Goal: Information Seeking & Learning: Learn about a topic

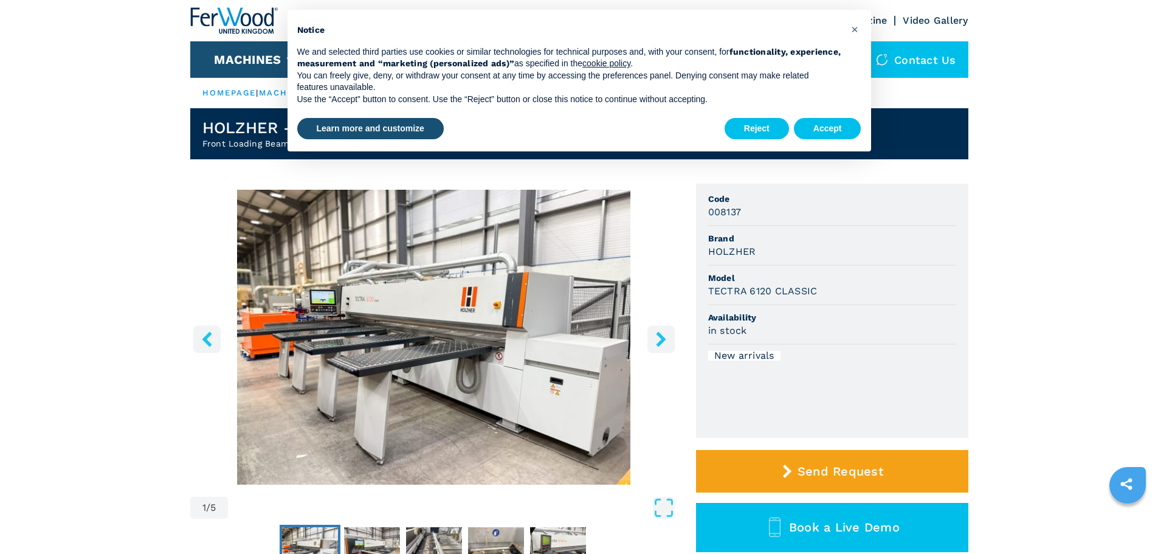
scroll to position [1304, 0]
click at [831, 134] on button "Accept" at bounding box center [827, 129] width 67 height 22
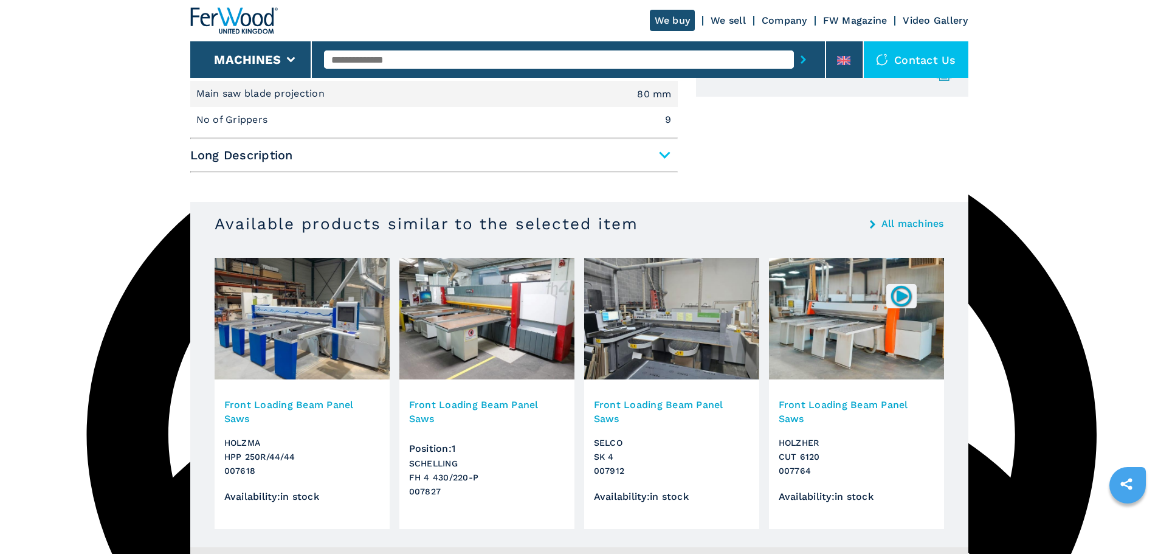
scroll to position [669, 0]
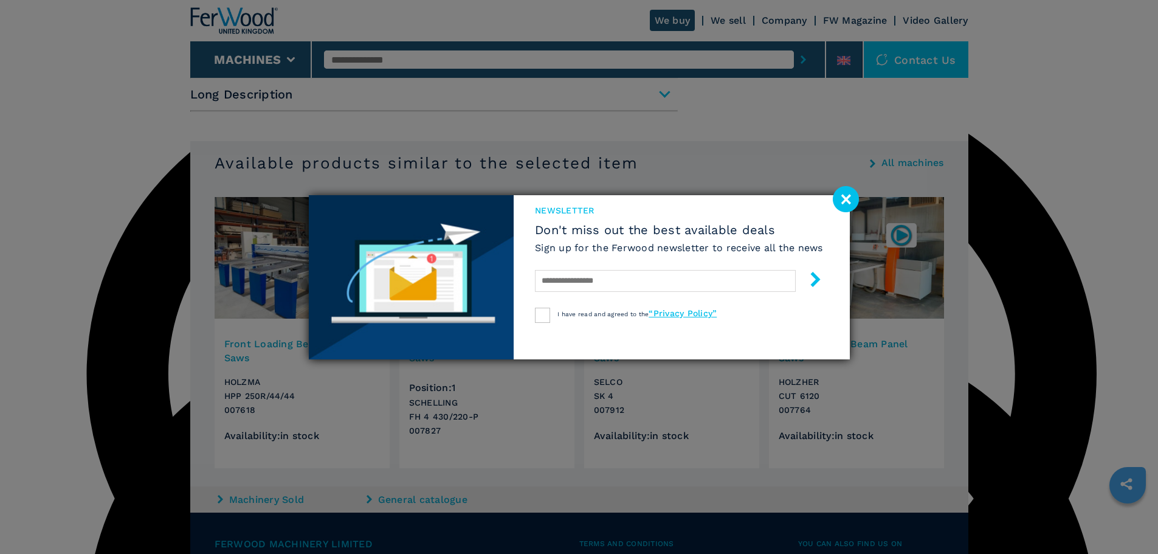
drag, startPoint x: 851, startPoint y: 199, endPoint x: 868, endPoint y: 202, distance: 16.6
click at [851, 199] on image at bounding box center [846, 199] width 26 height 26
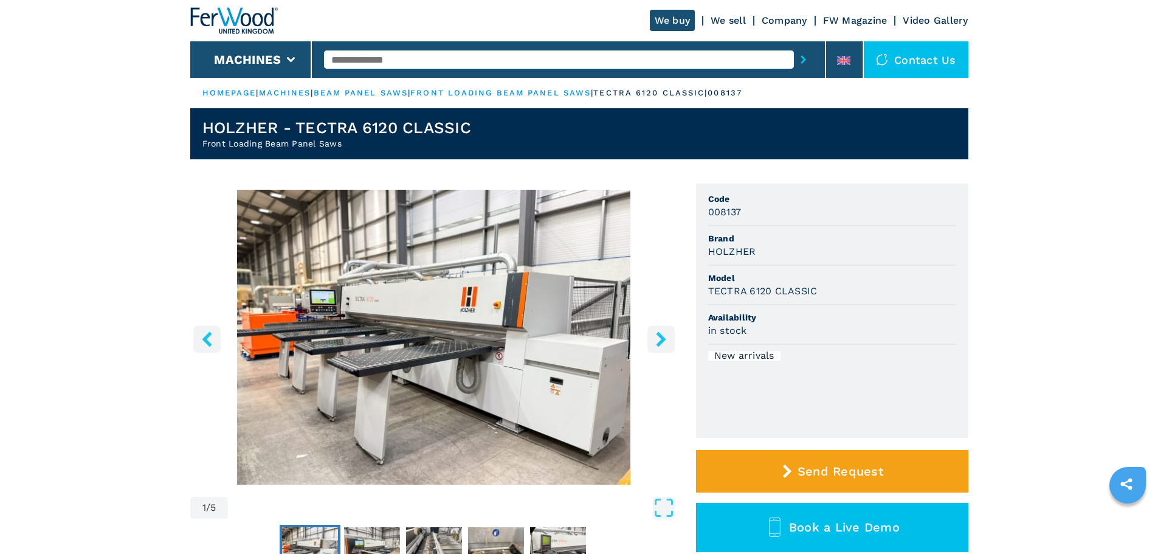
scroll to position [182, 0]
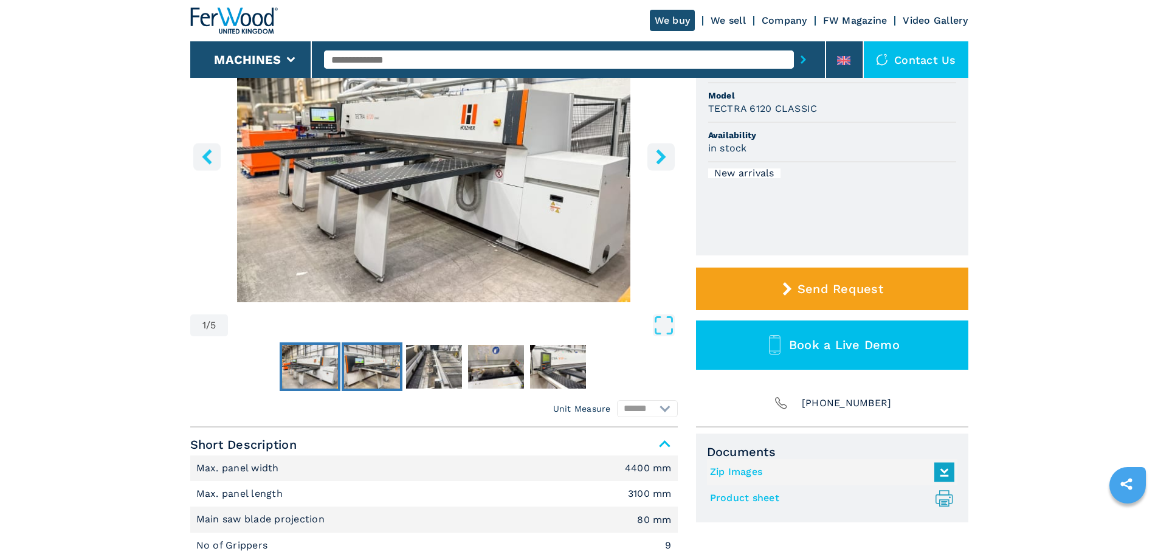
click at [367, 368] on img "Go to Slide 2" at bounding box center [372, 367] width 56 height 44
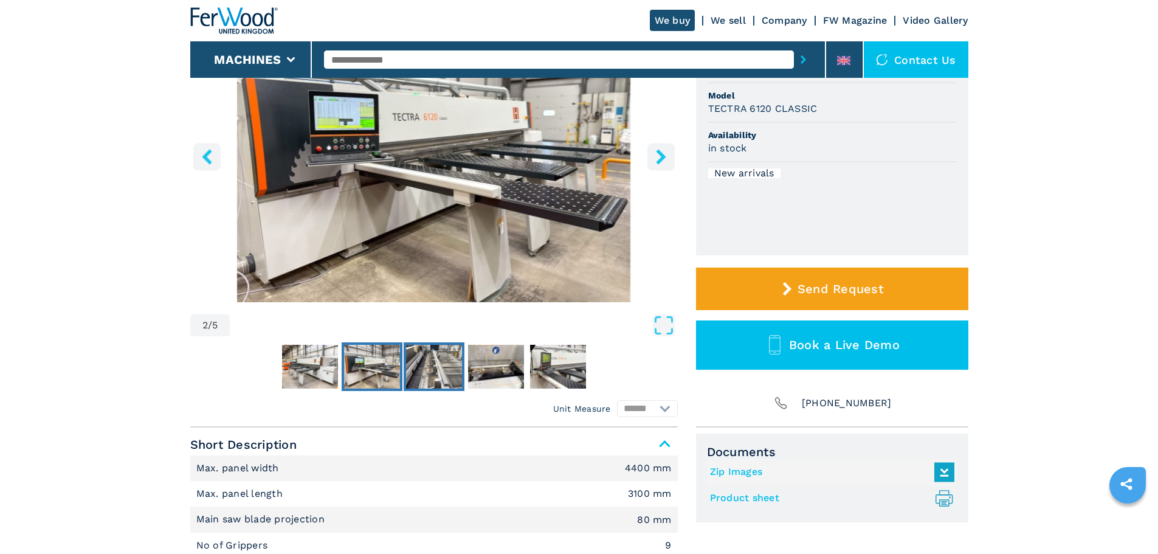
click at [432, 364] on img "Go to Slide 3" at bounding box center [434, 367] width 56 height 44
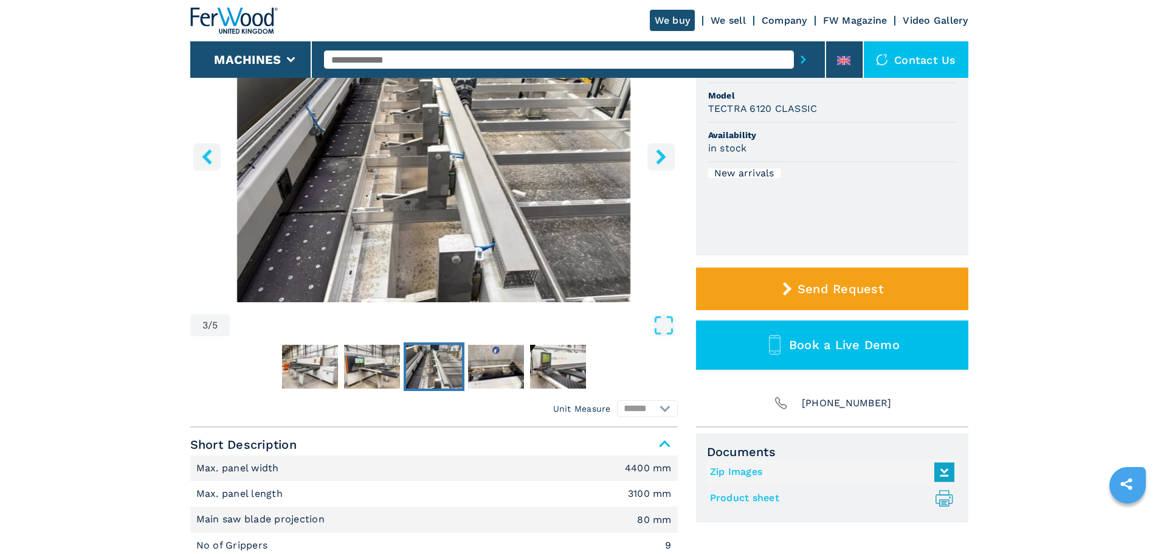
scroll to position [0, 0]
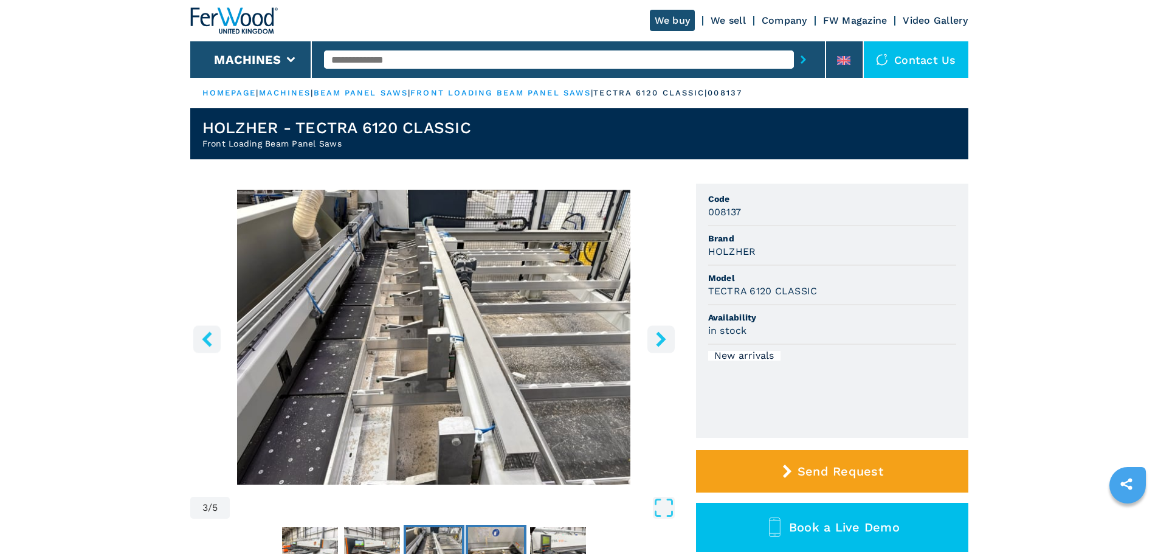
click at [507, 534] on img "Go to Slide 4" at bounding box center [496, 549] width 56 height 44
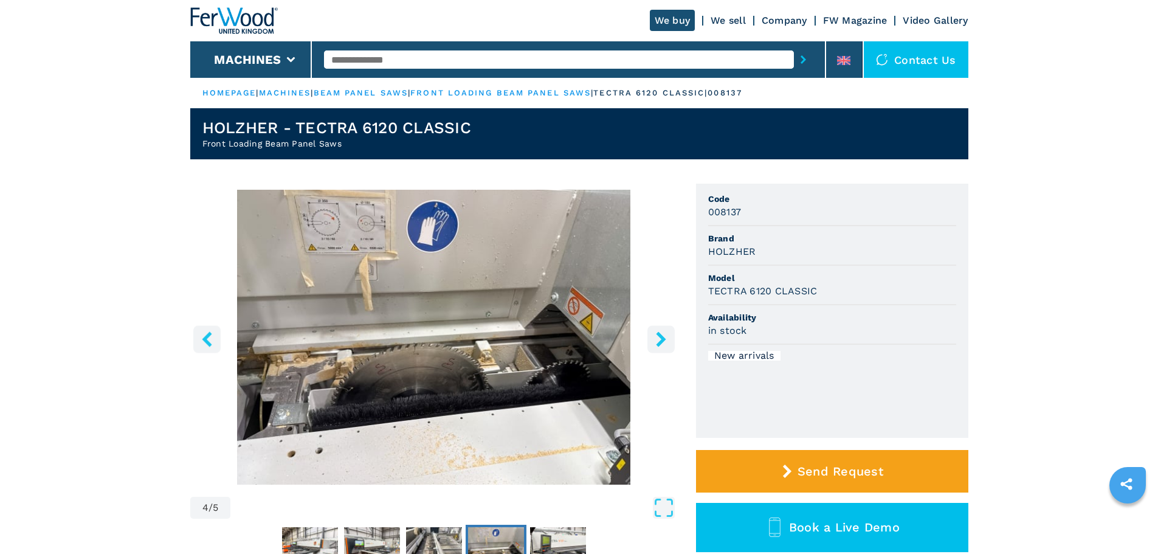
scroll to position [61, 0]
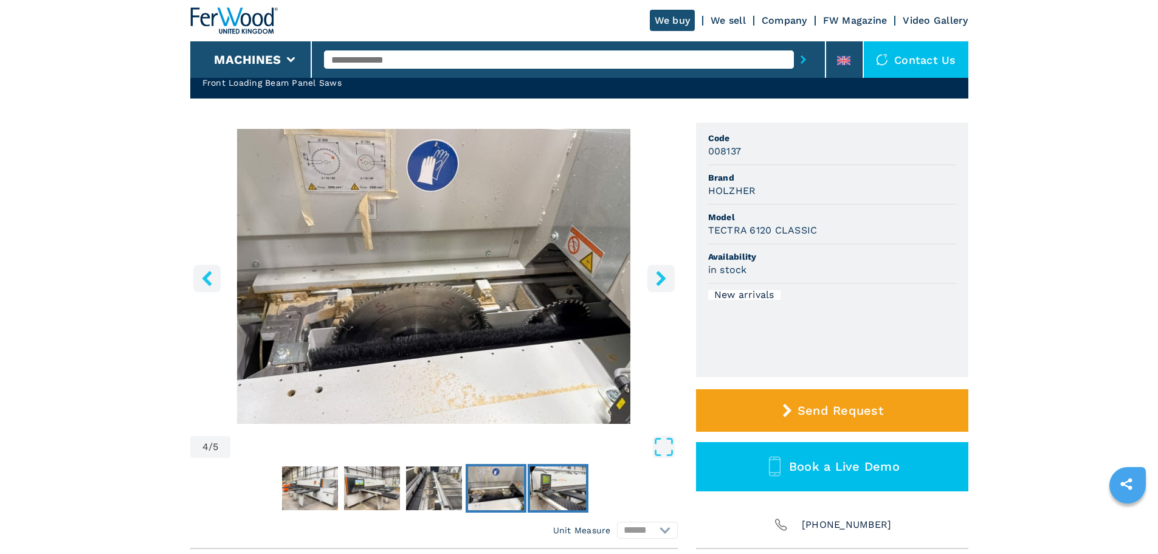
click at [558, 499] on img "Go to Slide 5" at bounding box center [558, 488] width 56 height 44
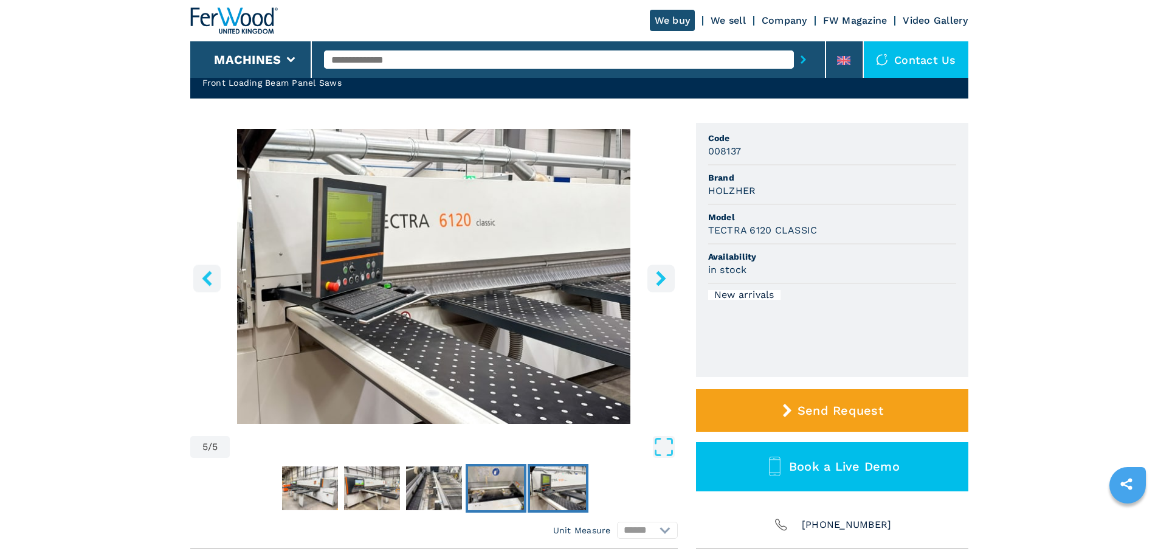
click at [508, 497] on img "Go to Slide 4" at bounding box center [496, 488] width 56 height 44
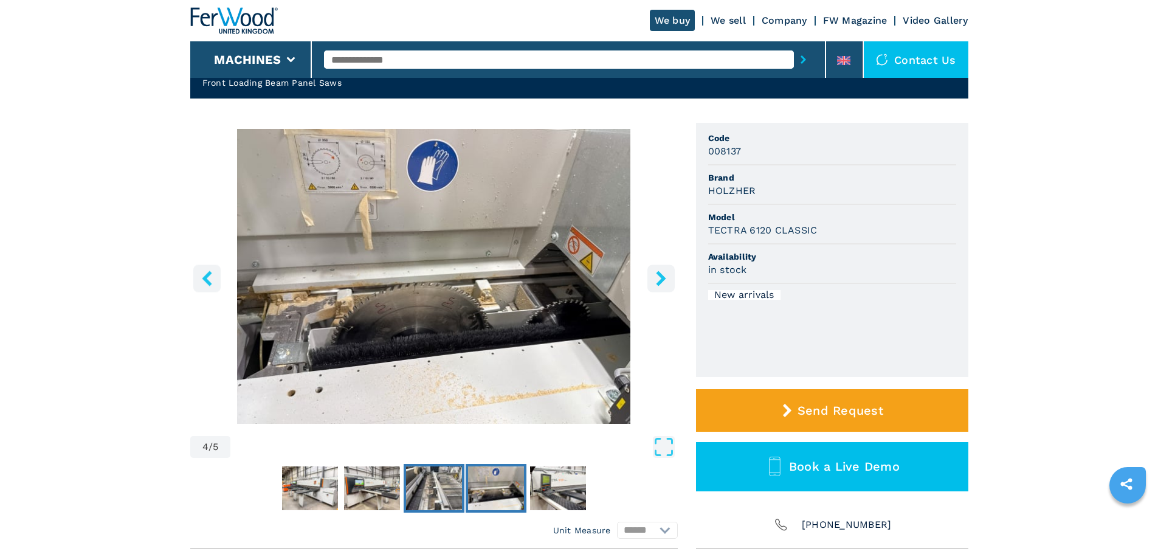
click at [415, 486] on img "Go to Slide 3" at bounding box center [434, 488] width 56 height 44
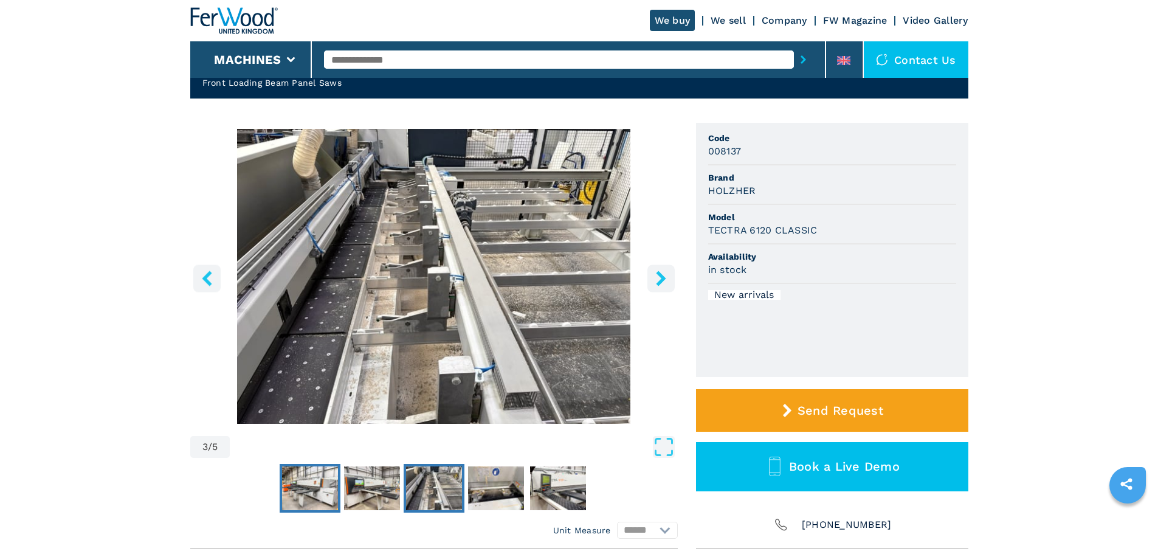
click at [330, 477] on img "Go to Slide 1" at bounding box center [310, 488] width 56 height 44
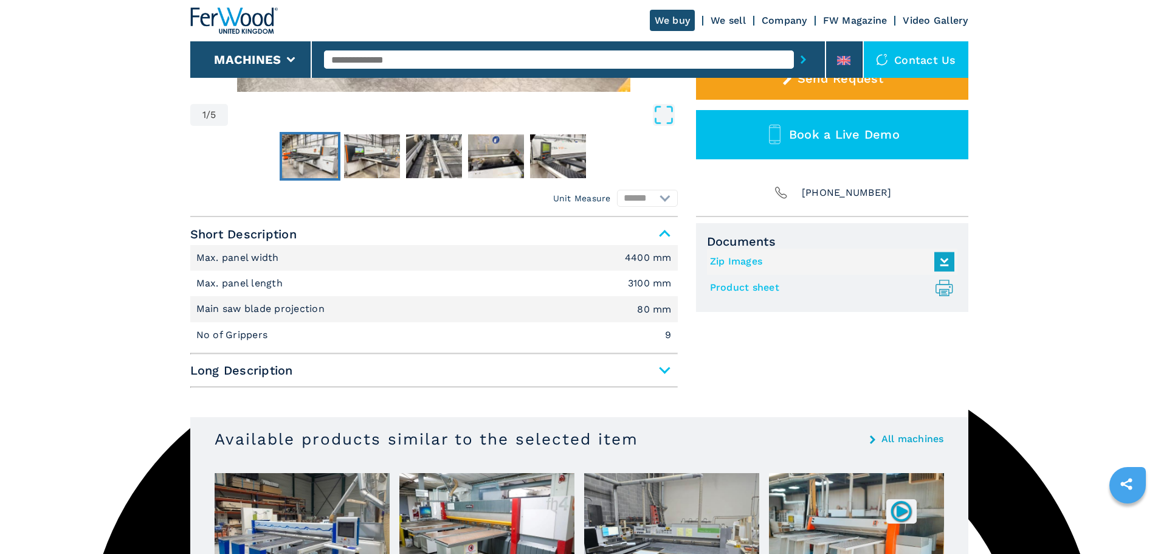
scroll to position [332, 0]
